Goal: Contribute content

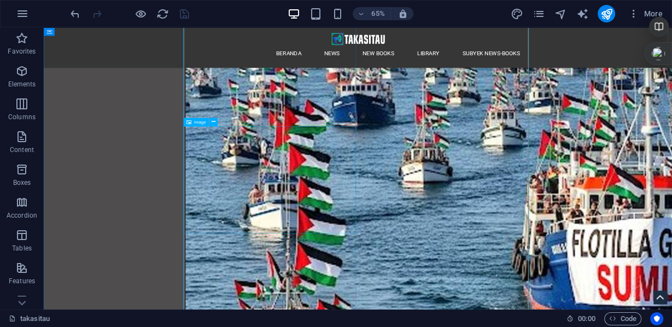
scroll to position [4811, 0]
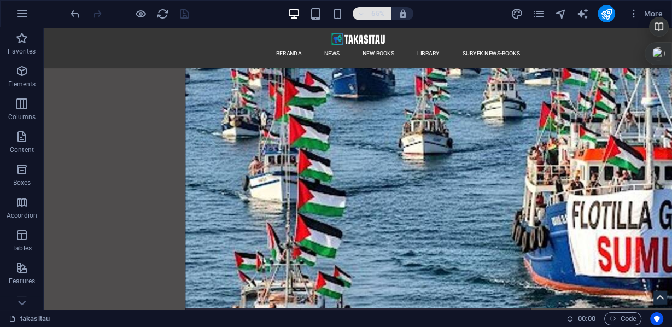
click at [363, 13] on icon "button" at bounding box center [361, 13] width 8 height 7
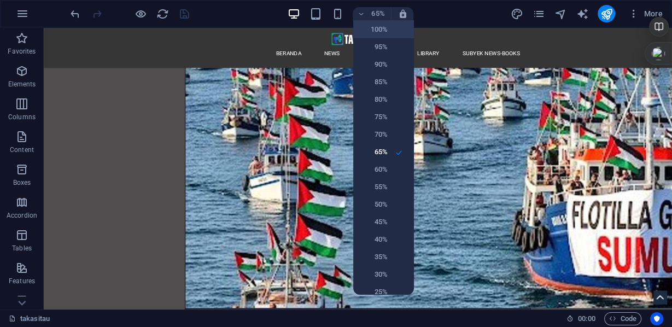
click at [373, 31] on h6 "100%" at bounding box center [374, 29] width 28 height 13
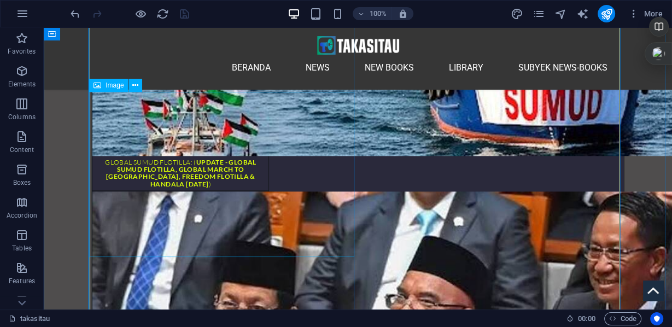
scroll to position [4810, 0]
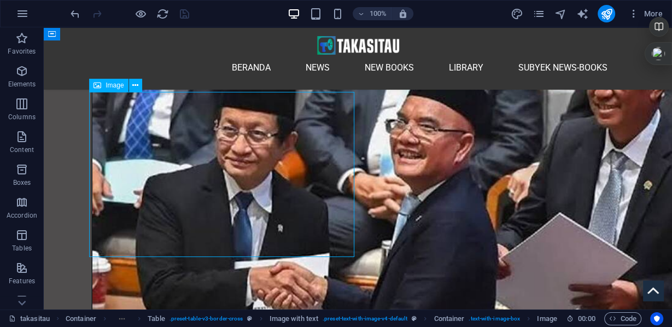
scroll to position [4723, 0]
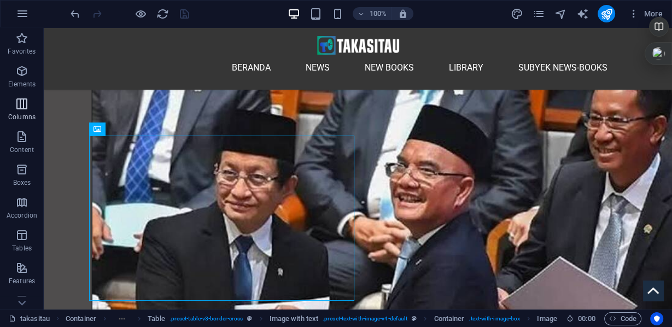
click at [18, 98] on icon "button" at bounding box center [21, 103] width 13 height 13
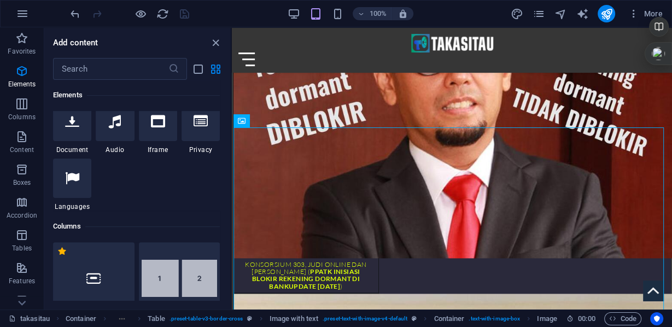
scroll to position [498, 0]
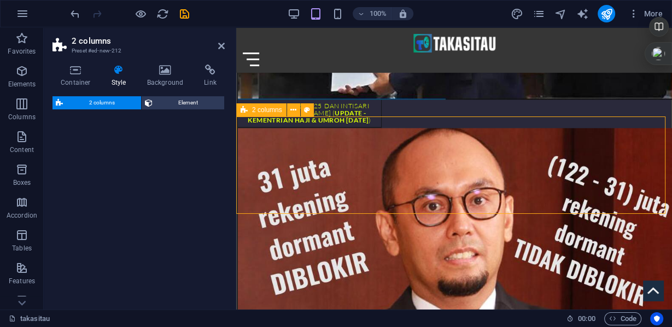
select select "px"
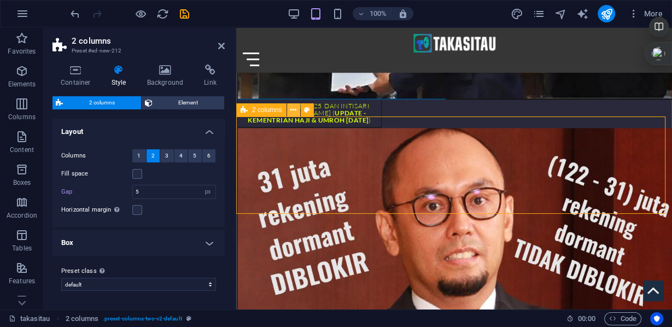
scroll to position [140, 0]
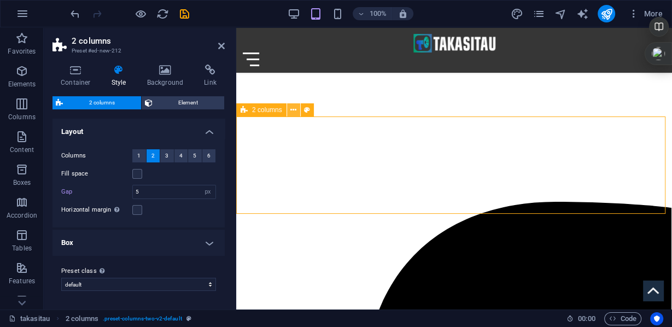
click at [293, 110] on icon at bounding box center [294, 110] width 6 height 11
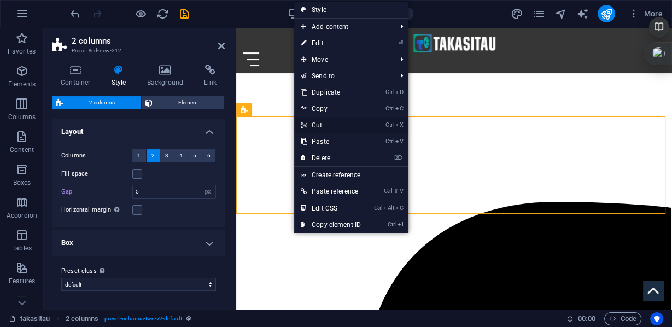
drag, startPoint x: 271, startPoint y: 95, endPoint x: 315, endPoint y: 123, distance: 51.6
click at [315, 123] on link "Ctrl X Cut" at bounding box center [330, 125] width 73 height 16
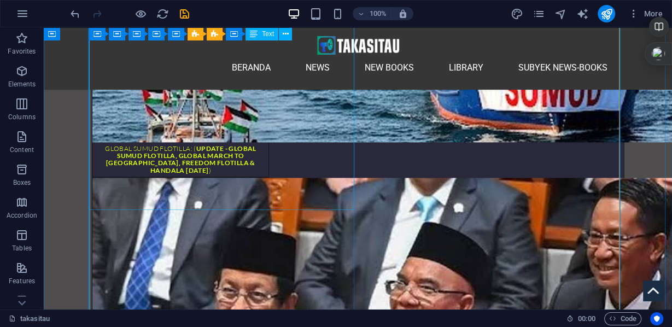
scroll to position [4693, 0]
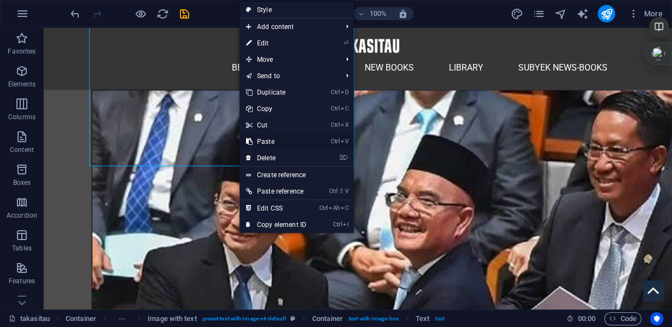
click at [277, 143] on link "Ctrl V Paste" at bounding box center [276, 142] width 73 height 16
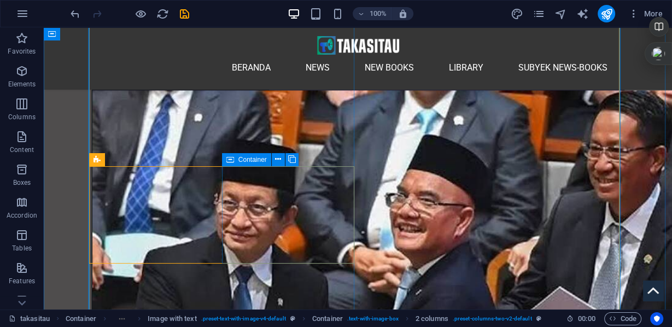
scroll to position [4780, 0]
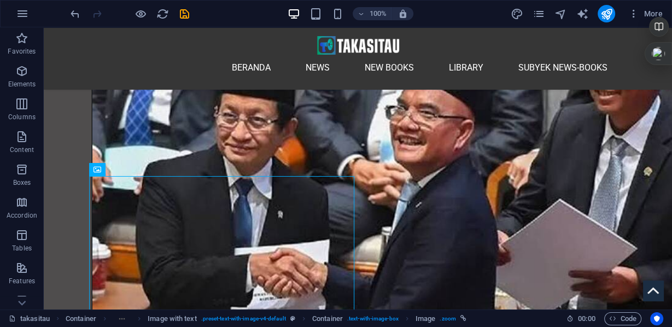
drag, startPoint x: 150, startPoint y: 198, endPoint x: 121, endPoint y: 114, distance: 88.1
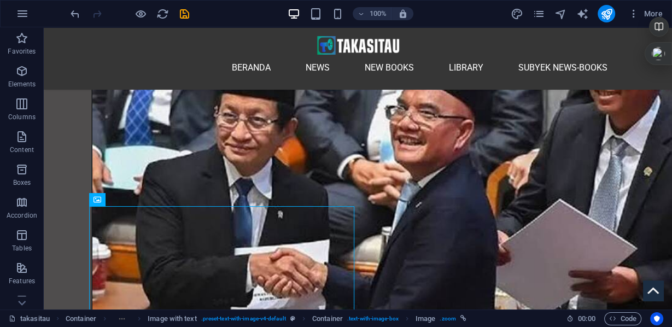
drag, startPoint x: 154, startPoint y: 226, endPoint x: 228, endPoint y: 143, distance: 111.2
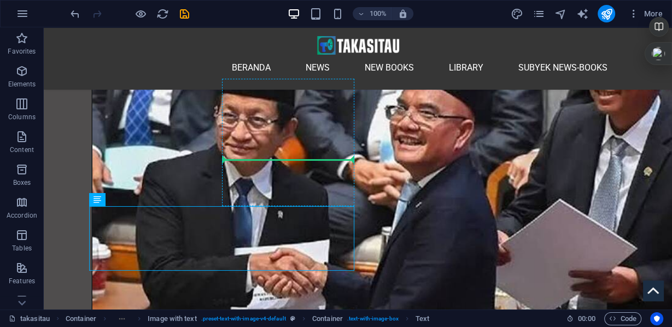
drag, startPoint x: 152, startPoint y: 227, endPoint x: 258, endPoint y: 153, distance: 129.3
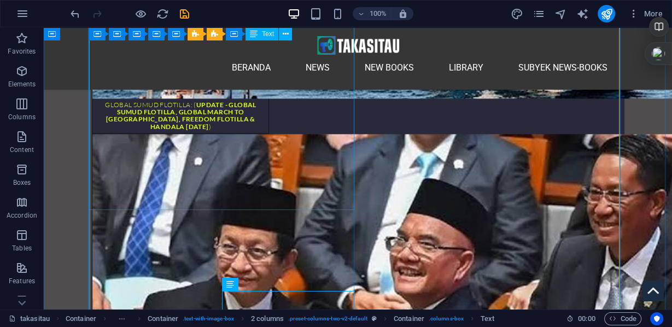
scroll to position [4736, 0]
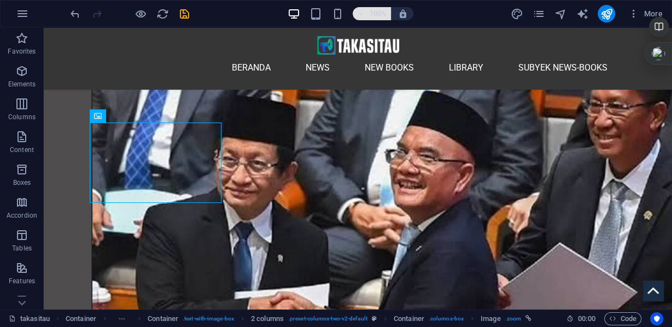
click at [375, 16] on h6 "100%" at bounding box center [378, 13] width 18 height 13
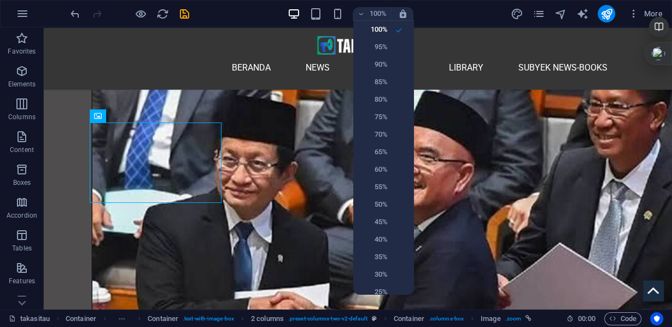
click at [337, 16] on div at bounding box center [336, 163] width 672 height 327
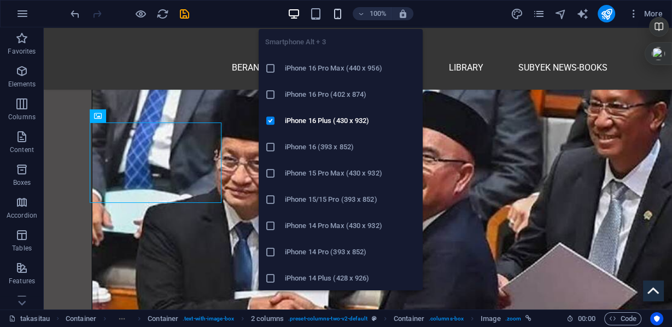
click at [338, 15] on icon "button" at bounding box center [338, 14] width 13 height 13
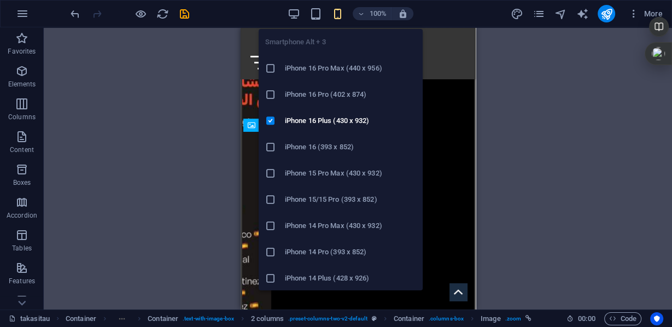
scroll to position [4919, 0]
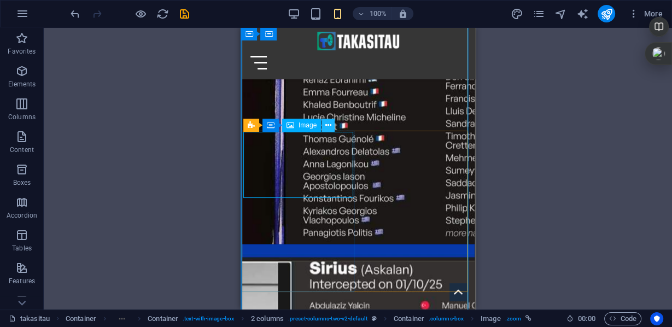
click at [329, 124] on icon at bounding box center [329, 125] width 6 height 11
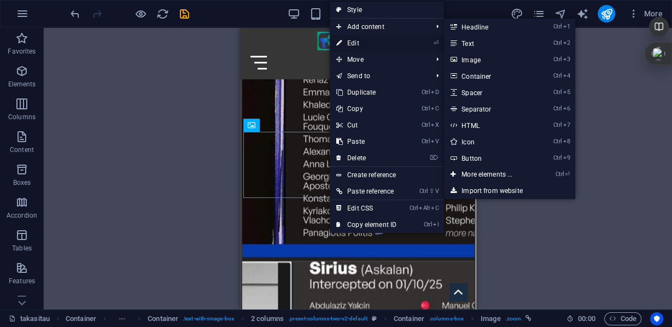
click at [357, 43] on link "⏎ Edit" at bounding box center [366, 43] width 73 height 16
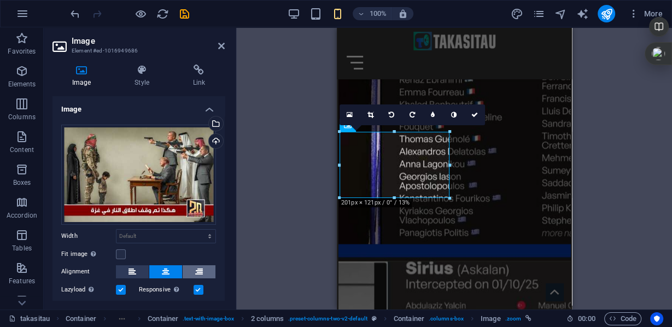
scroll to position [9, 0]
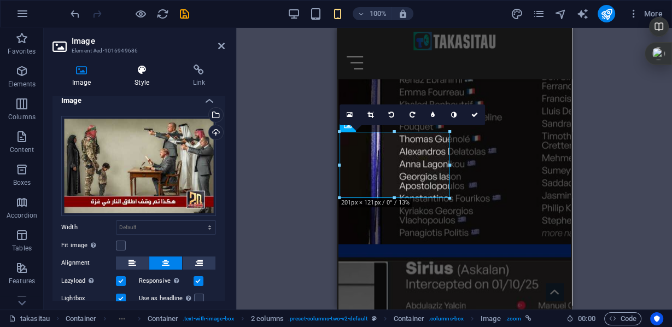
click at [149, 71] on icon at bounding box center [142, 70] width 54 height 11
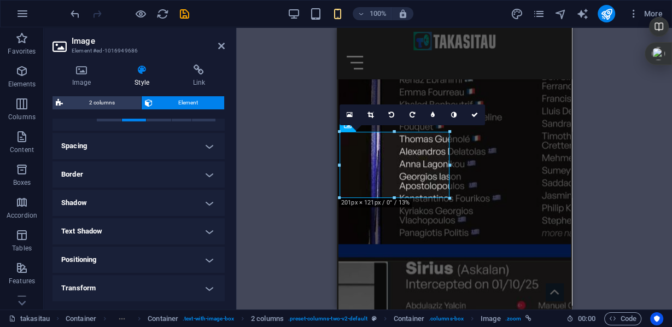
scroll to position [210, 0]
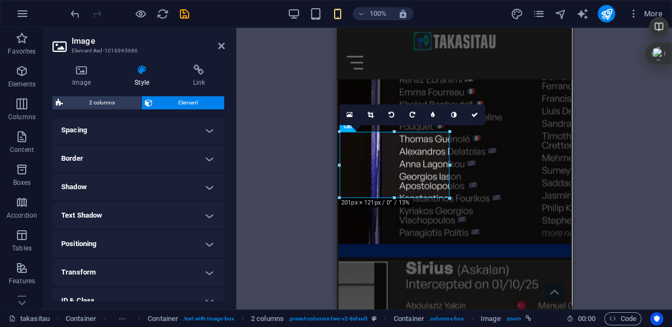
click at [204, 126] on h4 "Spacing" at bounding box center [139, 130] width 172 height 26
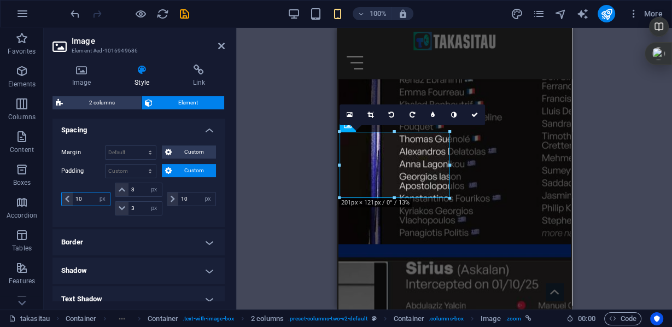
drag, startPoint x: 86, startPoint y: 195, endPoint x: 48, endPoint y: 194, distance: 38.3
click at [49, 193] on div "Image Style Link Image Drag files here, click to choose files or select files f…" at bounding box center [139, 183] width 190 height 254
type input "0"
click at [161, 191] on div "0 px rem % vh vw 3 px rem % vh vw 3 px rem % vh vw 10 px rem % vh vw" at bounding box center [138, 199] width 155 height 33
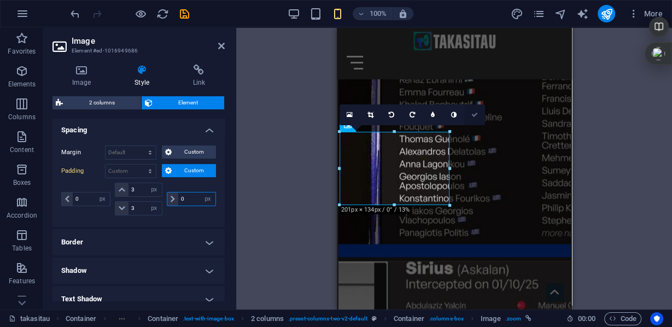
type input "0"
click at [472, 117] on icon at bounding box center [475, 115] width 7 height 7
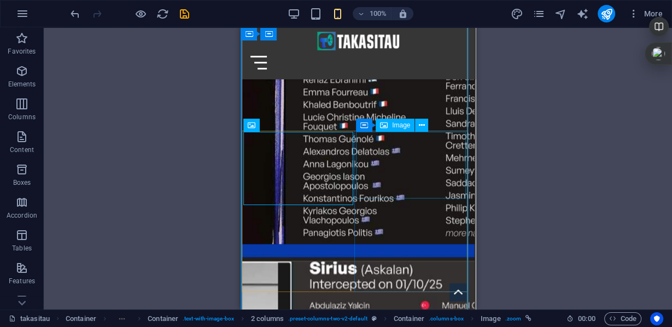
click at [422, 125] on icon at bounding box center [422, 125] width 6 height 11
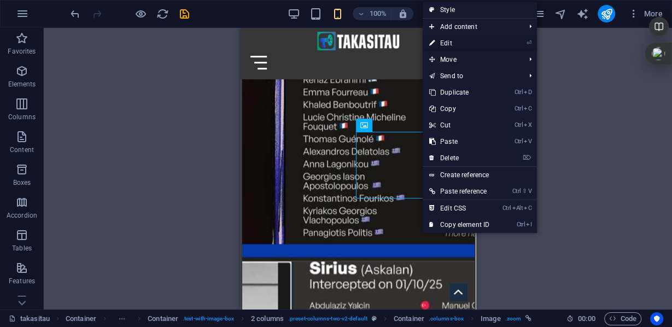
click at [445, 44] on link "⏎ Edit" at bounding box center [459, 43] width 73 height 16
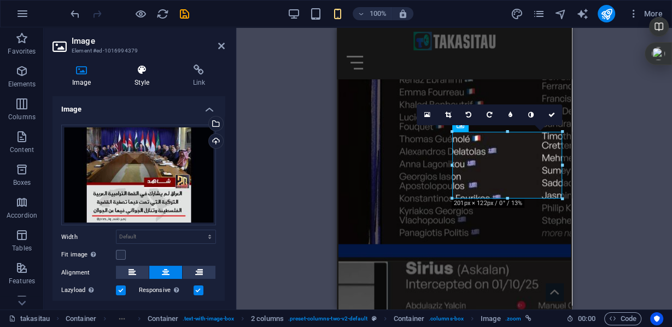
click at [143, 71] on icon at bounding box center [142, 70] width 54 height 11
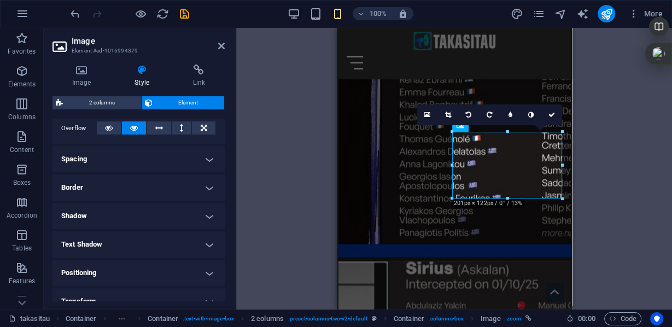
scroll to position [199, 0]
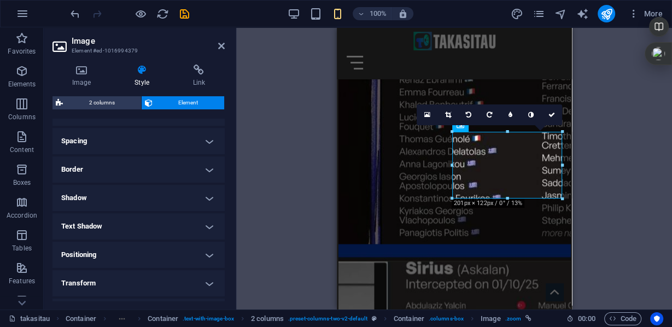
click at [207, 143] on h4 "Spacing" at bounding box center [139, 141] width 172 height 26
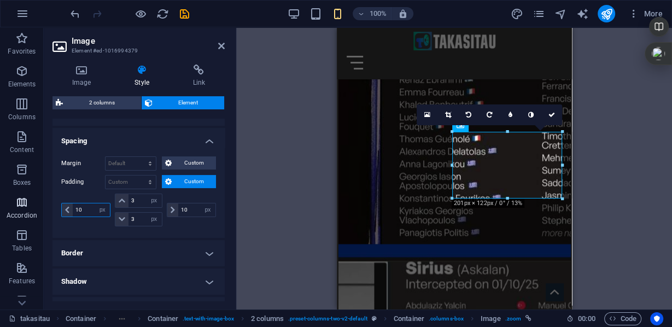
drag, startPoint x: 86, startPoint y: 208, endPoint x: 41, endPoint y: 198, distance: 46.7
click at [41, 198] on section "Favorites Elements Columns Content Boxes Accordion Tables Features Images Slide…" at bounding box center [336, 168] width 672 height 282
type input "0"
drag, startPoint x: 186, startPoint y: 207, endPoint x: 176, endPoint y: 204, distance: 10.8
click at [176, 204] on div "10 px rem % vh vw" at bounding box center [191, 210] width 49 height 14
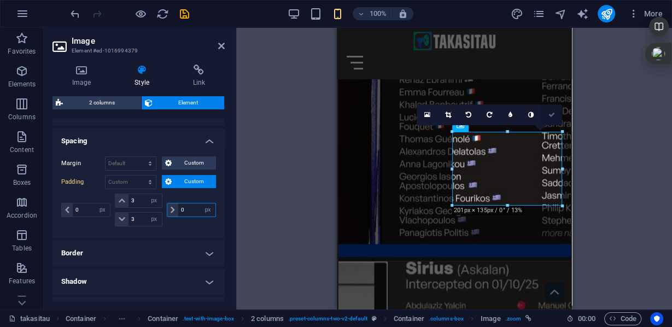
type input "0"
click at [550, 115] on icon at bounding box center [552, 115] width 7 height 7
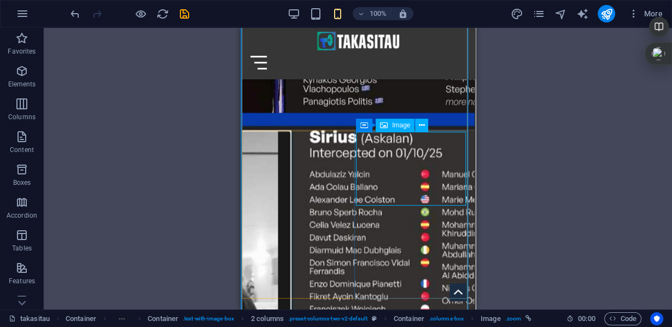
scroll to position [4919, 0]
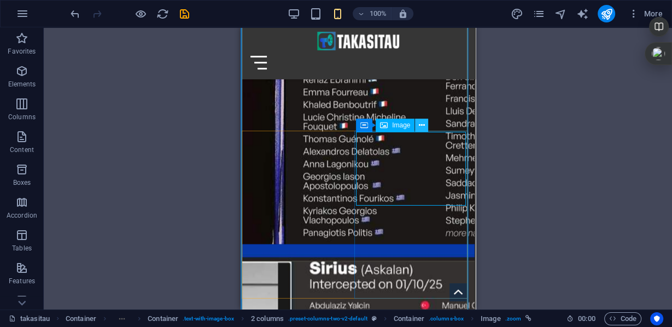
click at [421, 127] on icon at bounding box center [422, 125] width 6 height 11
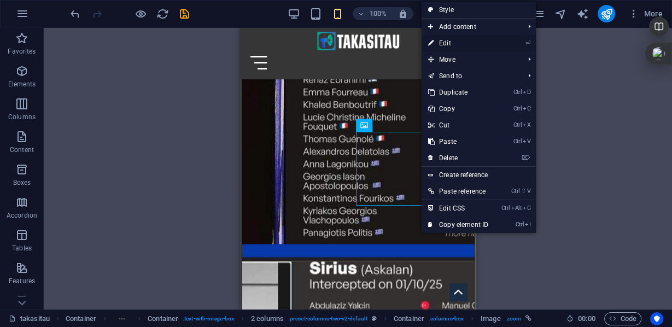
click at [448, 45] on link "⏎ Edit" at bounding box center [458, 43] width 73 height 16
select select "px"
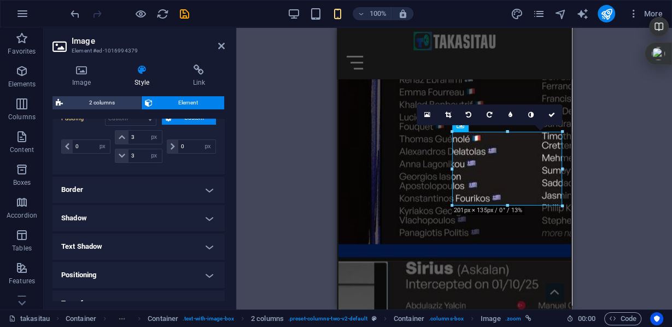
scroll to position [131, 0]
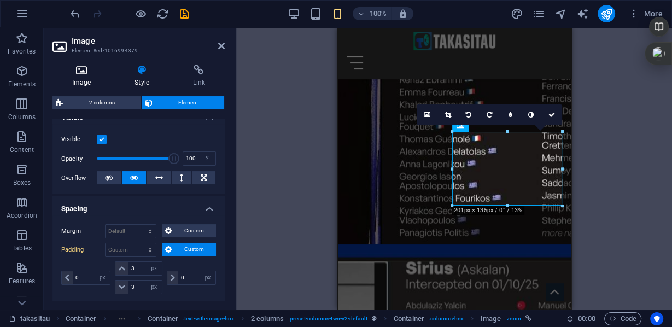
click at [73, 72] on icon at bounding box center [82, 70] width 58 height 11
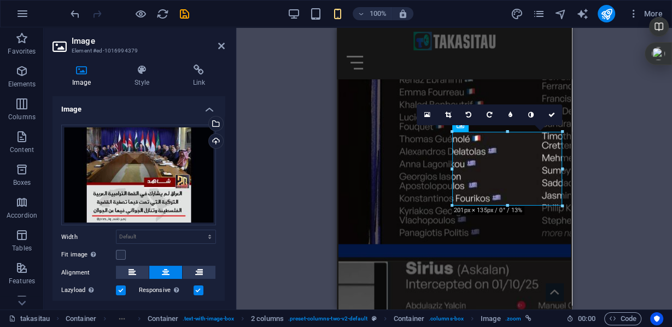
scroll to position [65, 0]
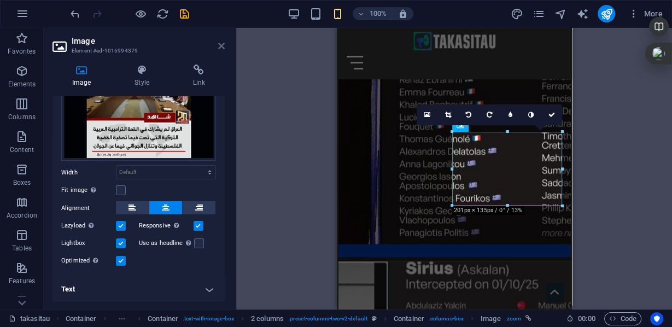
click at [219, 44] on icon at bounding box center [221, 46] width 7 height 9
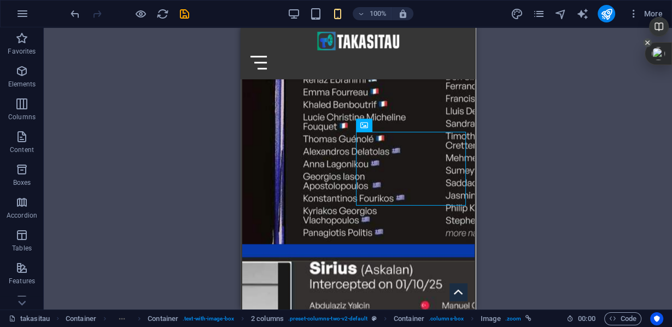
click at [649, 41] on icon at bounding box center [648, 42] width 4 height 4
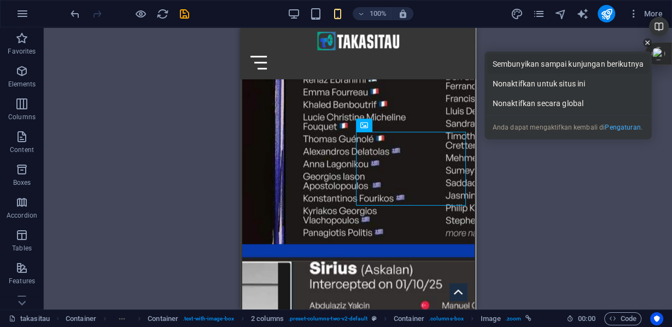
click at [619, 63] on div "Sembunyikan sampai kunjungan berikutnya" at bounding box center [569, 64] width 162 height 20
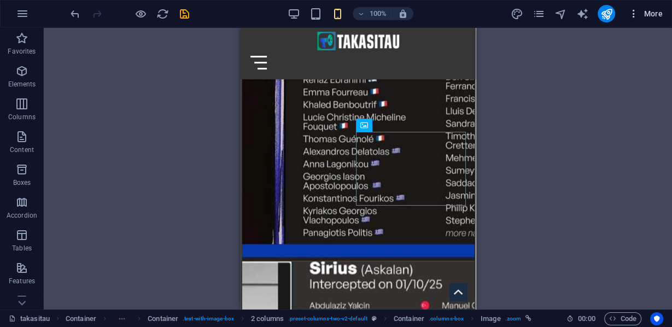
click at [635, 15] on icon "button" at bounding box center [634, 13] width 11 height 11
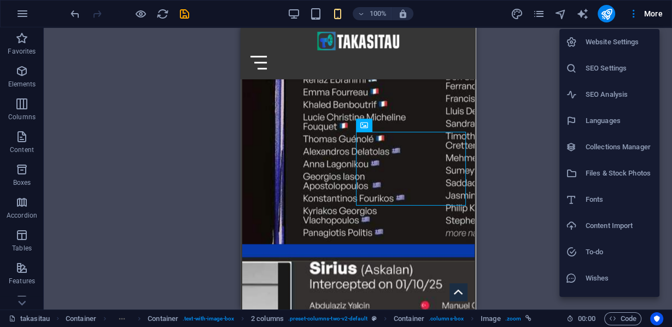
click at [617, 176] on h6 "Files & Stock Photos" at bounding box center [619, 173] width 67 height 13
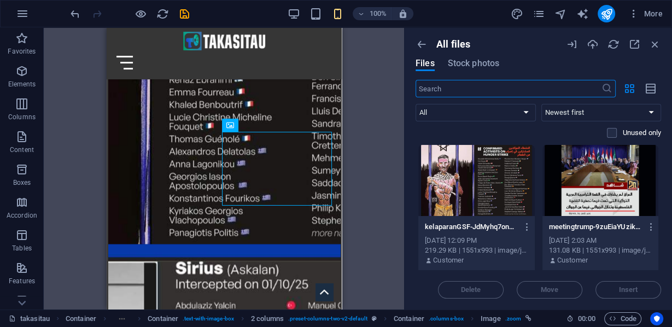
click at [570, 186] on div at bounding box center [601, 180] width 117 height 71
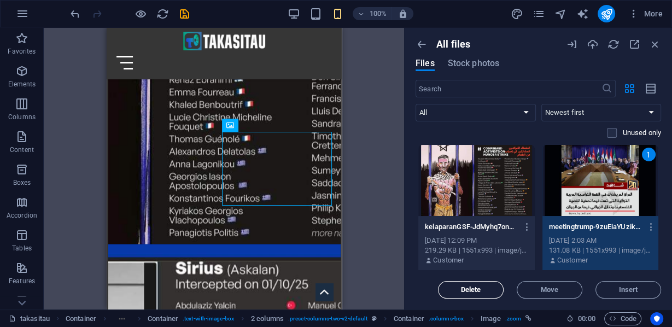
click at [484, 291] on span "Delete" at bounding box center [471, 290] width 56 height 7
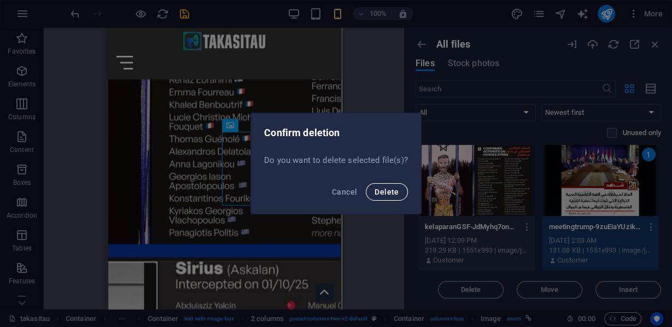
click at [398, 190] on span "Delete" at bounding box center [387, 192] width 24 height 9
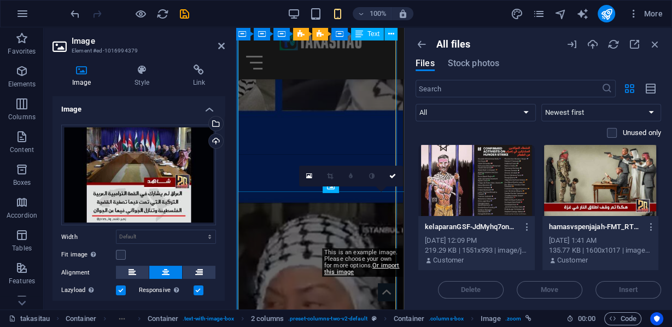
scroll to position [6209, 0]
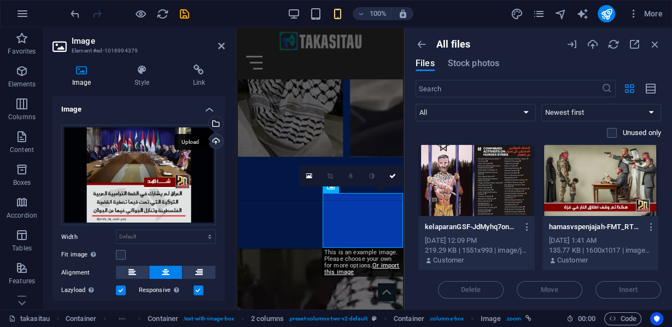
click at [213, 141] on div "Upload" at bounding box center [215, 142] width 16 height 16
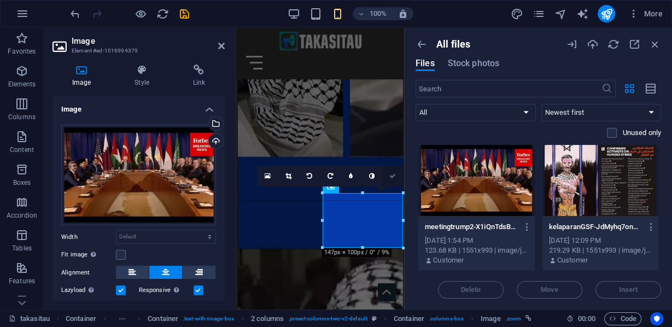
click at [392, 178] on icon at bounding box center [393, 176] width 7 height 7
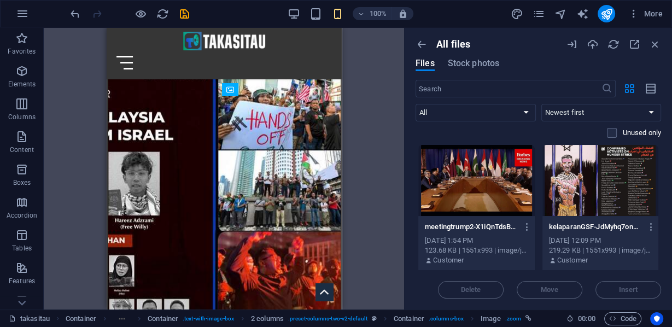
scroll to position [4919, 0]
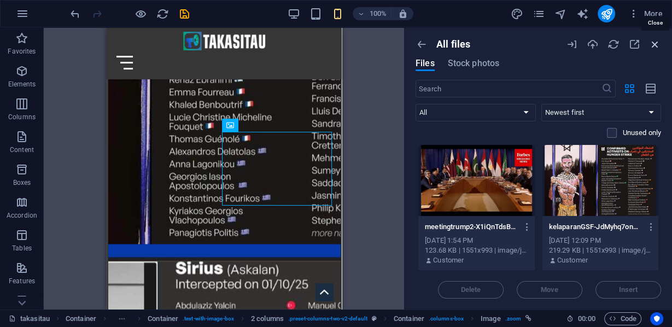
click at [658, 46] on icon "button" at bounding box center [655, 44] width 12 height 12
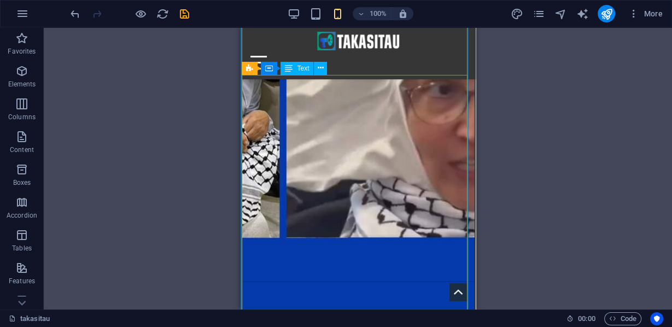
scroll to position [6670, 0]
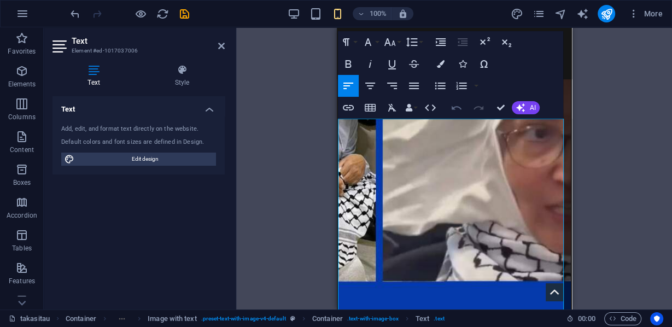
click at [460, 108] on icon "button" at bounding box center [456, 107] width 13 height 13
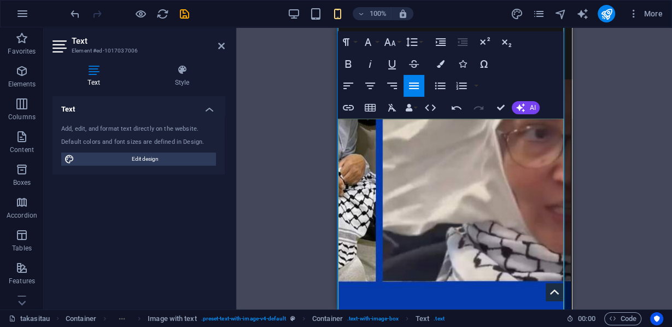
drag, startPoint x: 554, startPoint y: 198, endPoint x: 539, endPoint y: 195, distance: 14.9
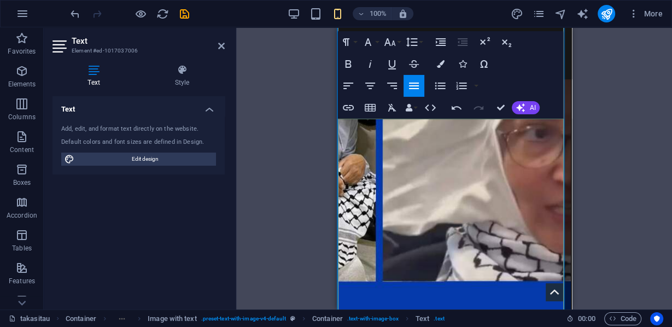
drag, startPoint x: 395, startPoint y: 231, endPoint x: 376, endPoint y: 229, distance: 18.7
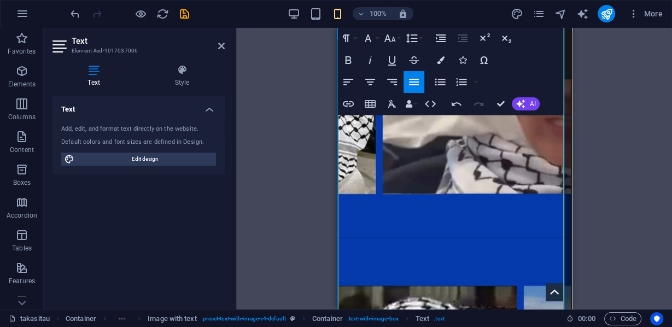
drag, startPoint x: 519, startPoint y: 197, endPoint x: 464, endPoint y: 193, distance: 54.9
click at [370, 59] on icon "button" at bounding box center [370, 60] width 3 height 8
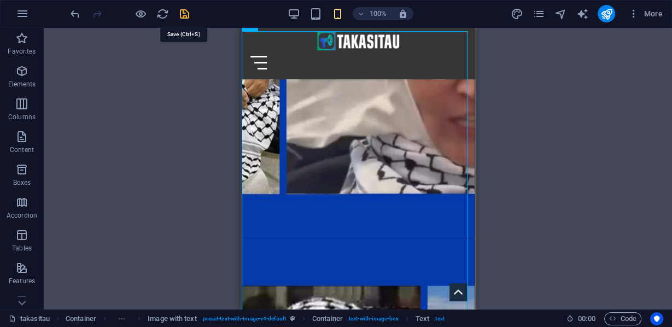
click at [182, 15] on icon "save" at bounding box center [184, 14] width 13 height 13
checkbox input "false"
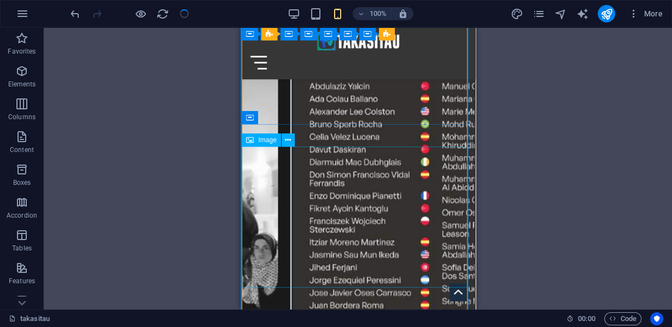
scroll to position [4919, 0]
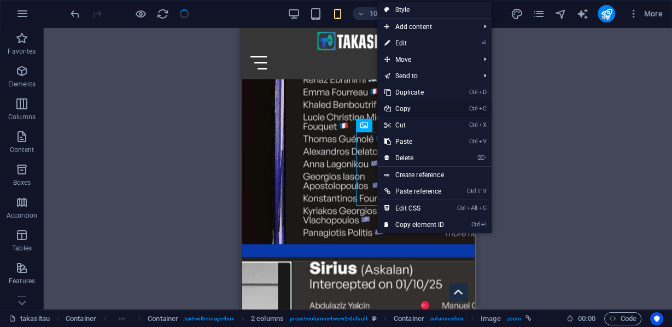
click at [409, 110] on link "Ctrl C Copy" at bounding box center [414, 109] width 73 height 16
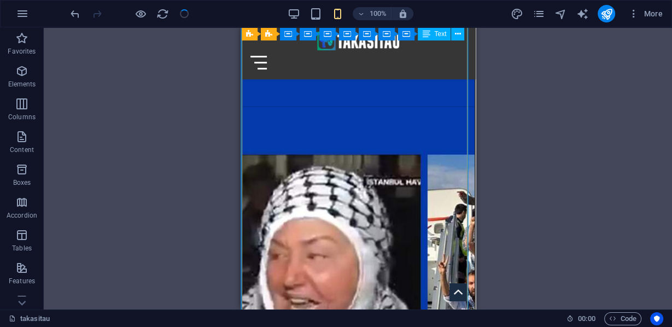
scroll to position [6670, 0]
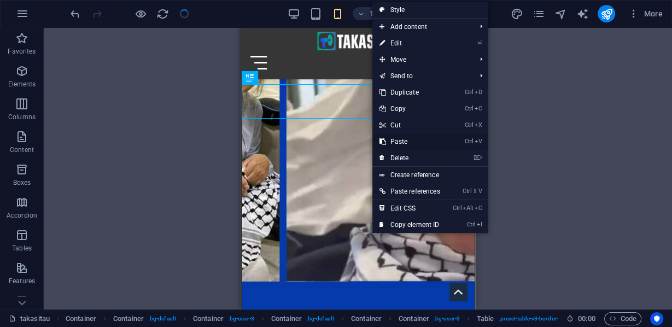
click at [399, 143] on link "Ctrl V Paste" at bounding box center [410, 142] width 74 height 16
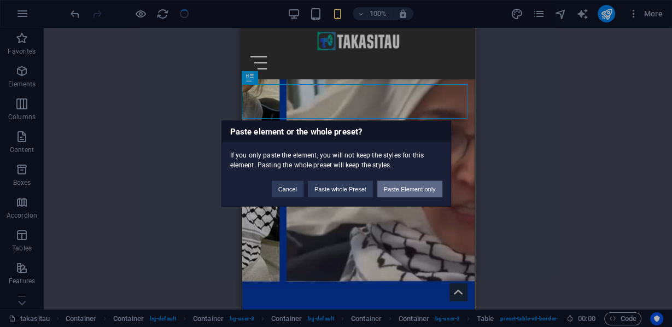
click at [403, 188] on button "Paste Element only" at bounding box center [410, 189] width 65 height 16
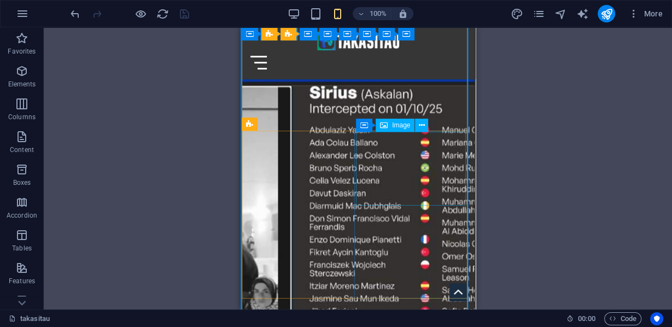
scroll to position [4919, 0]
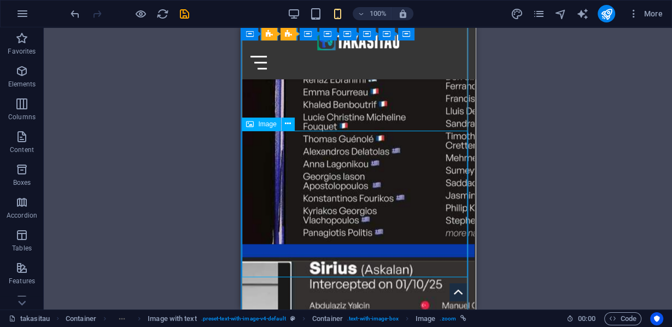
scroll to position [5007, 0]
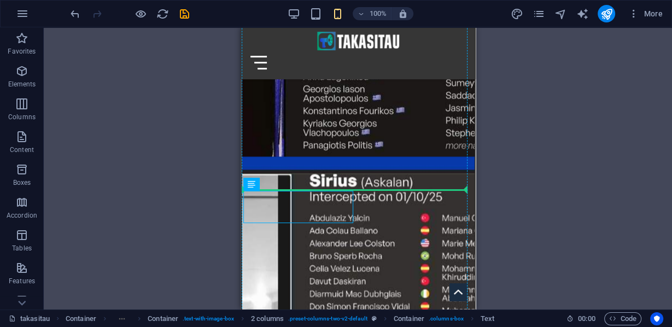
drag, startPoint x: 530, startPoint y: 213, endPoint x: 325, endPoint y: 178, distance: 207.6
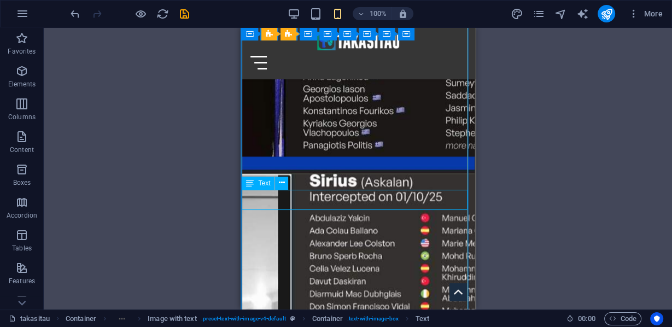
scroll to position [5050, 0]
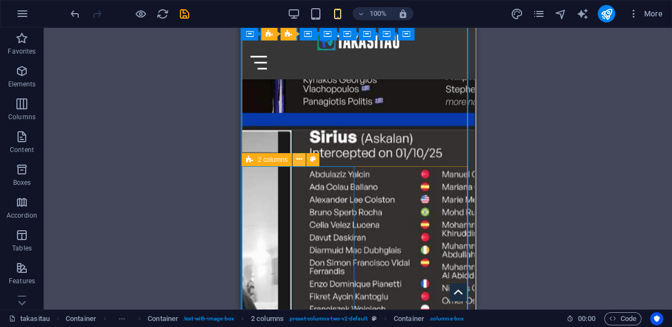
click at [298, 159] on icon at bounding box center [300, 159] width 6 height 11
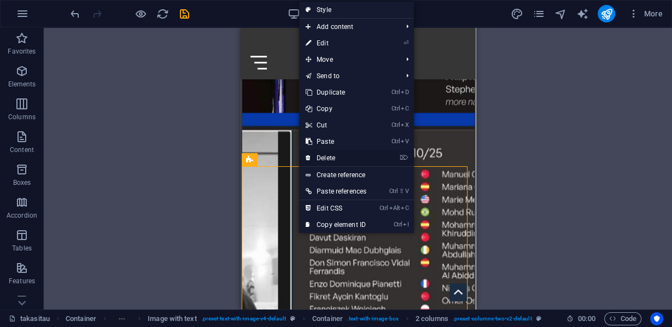
click at [330, 156] on link "⌦ Delete" at bounding box center [336, 158] width 74 height 16
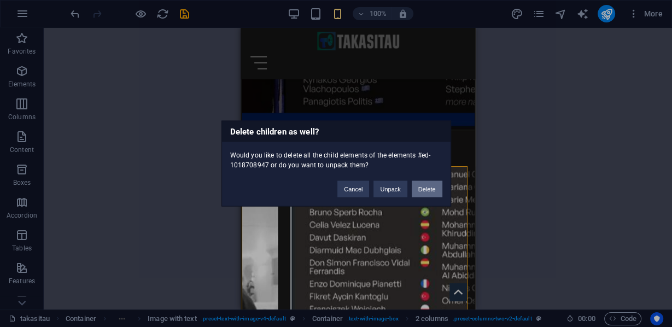
click at [430, 188] on button "Delete" at bounding box center [427, 189] width 31 height 16
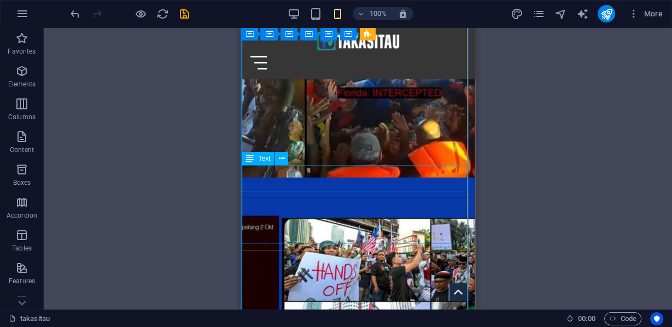
scroll to position [6101, 0]
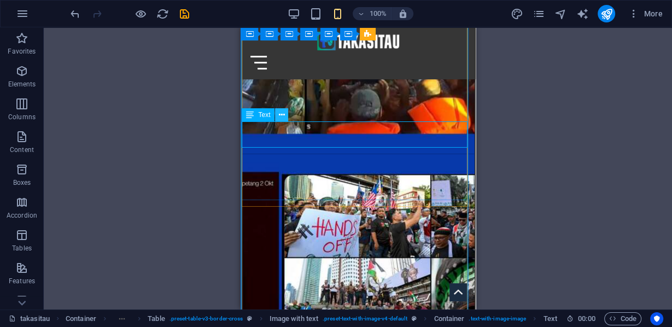
click at [281, 113] on icon at bounding box center [282, 114] width 6 height 11
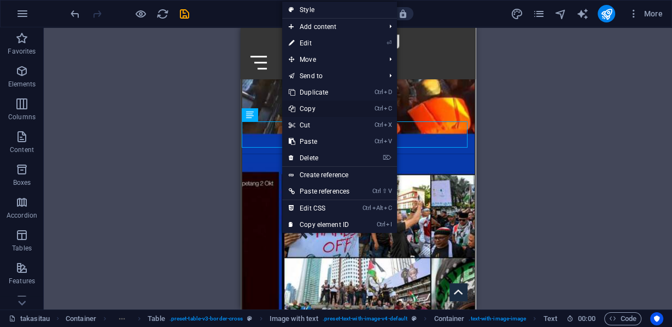
click at [310, 106] on link "Ctrl C Copy" at bounding box center [319, 109] width 74 height 16
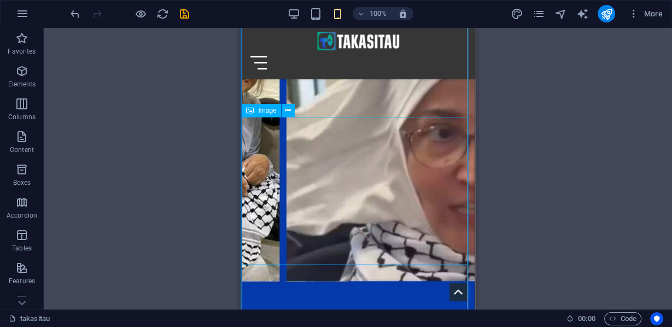
scroll to position [6801, 0]
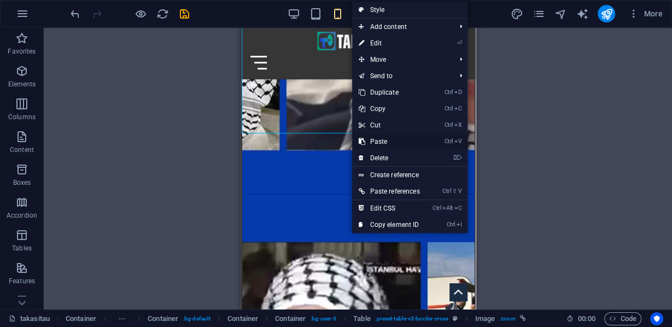
click at [379, 141] on link "Ctrl V Paste" at bounding box center [389, 142] width 74 height 16
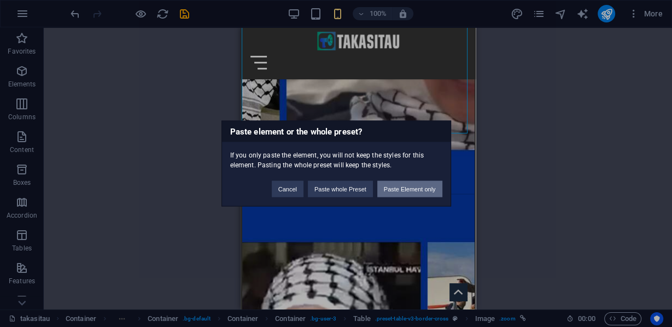
click at [417, 188] on button "Paste Element only" at bounding box center [410, 189] width 65 height 16
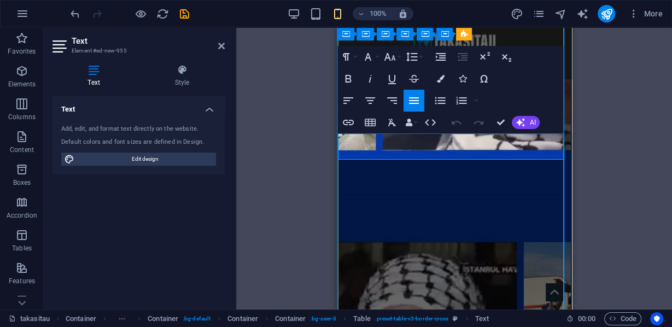
drag, startPoint x: 352, startPoint y: 136, endPoint x: 480, endPoint y: 155, distance: 129.5
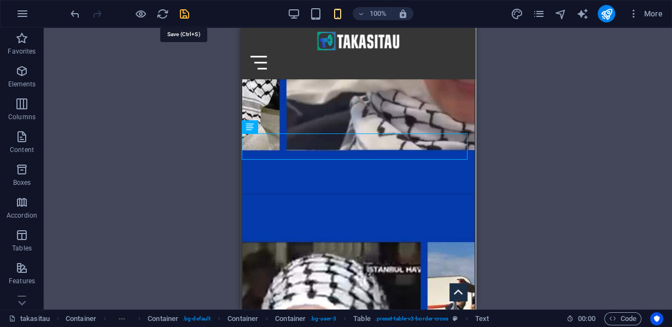
click at [181, 8] on icon "save" at bounding box center [184, 14] width 13 height 13
checkbox input "false"
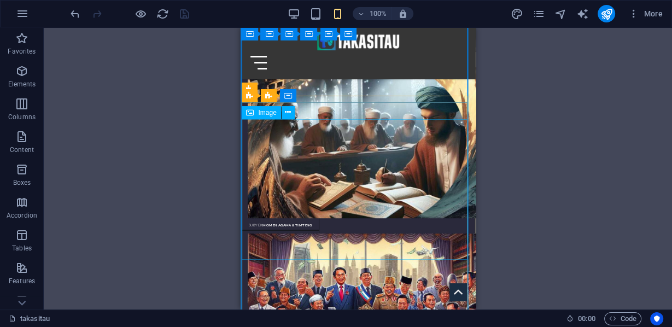
scroll to position [3562, 0]
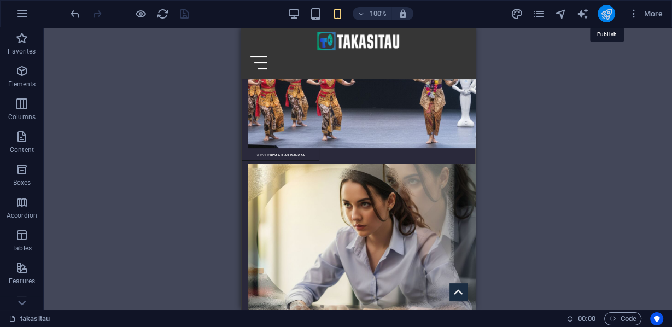
click at [608, 14] on icon "publish" at bounding box center [606, 14] width 13 height 13
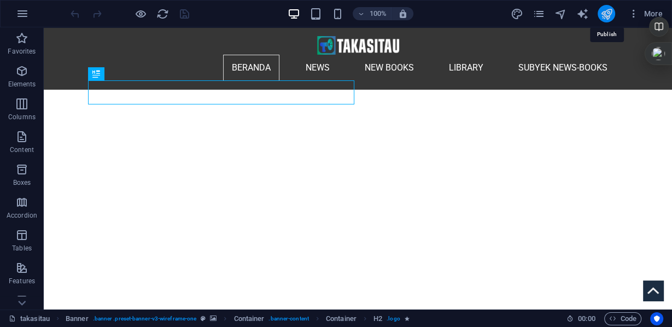
click at [605, 13] on icon "publish" at bounding box center [606, 14] width 13 height 13
